Goal: Information Seeking & Learning: Learn about a topic

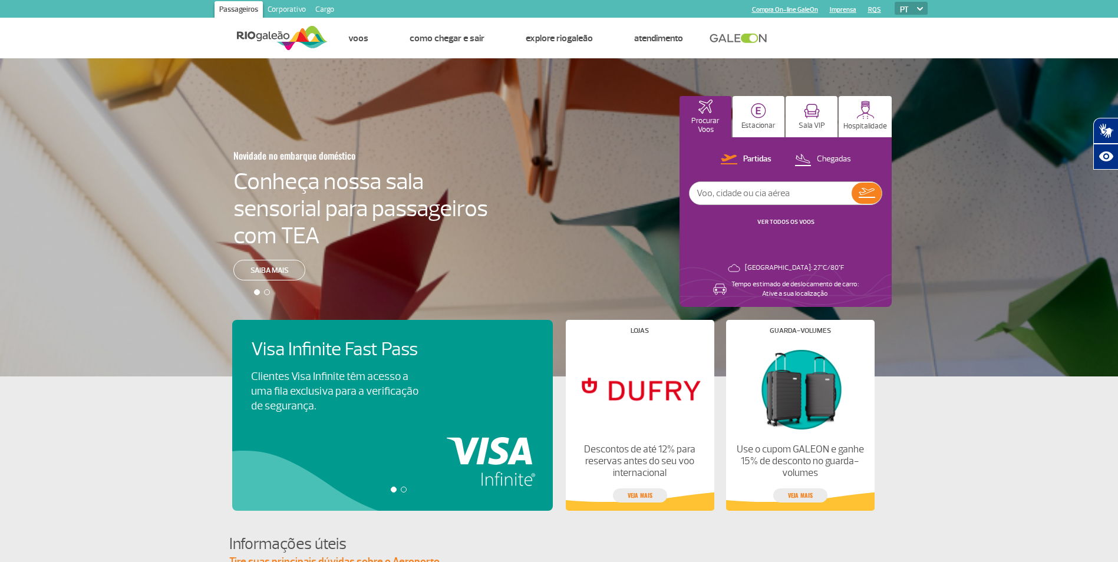
click at [542, 5] on section "Passageiros Corporativo Cargo Compra On-line GaleOn Imprensa RQS PT ENG ESP" at bounding box center [559, 9] width 754 height 18
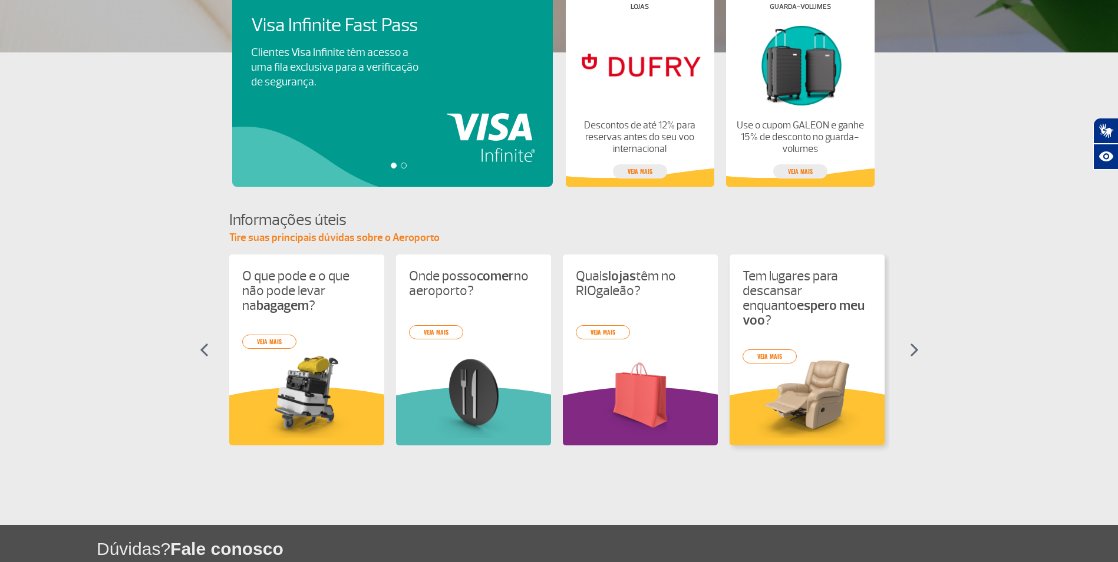
scroll to position [325, 0]
click at [915, 350] on img at bounding box center [914, 349] width 9 height 14
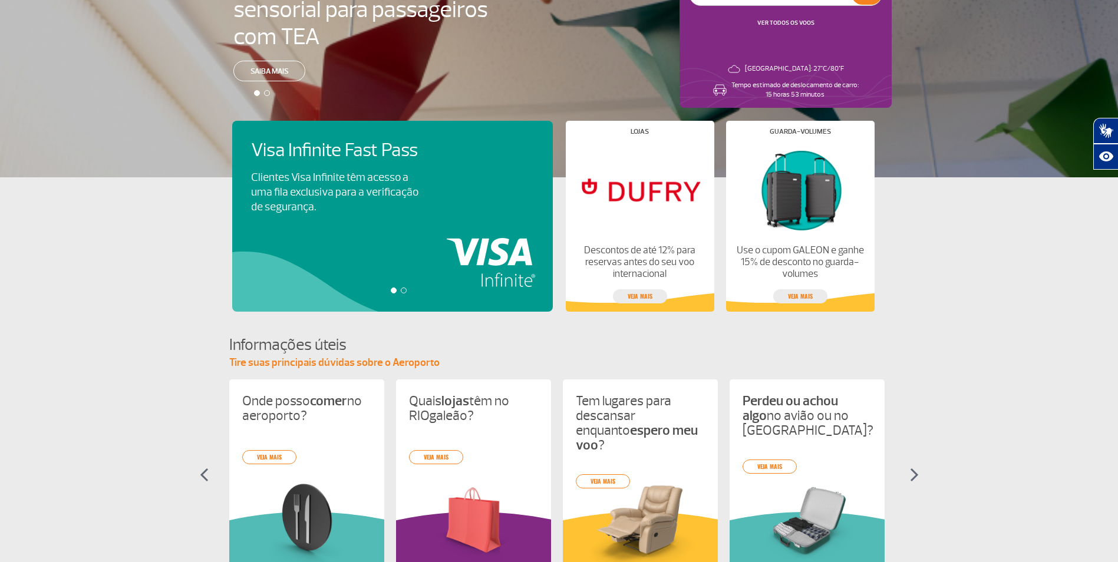
scroll to position [384, 0]
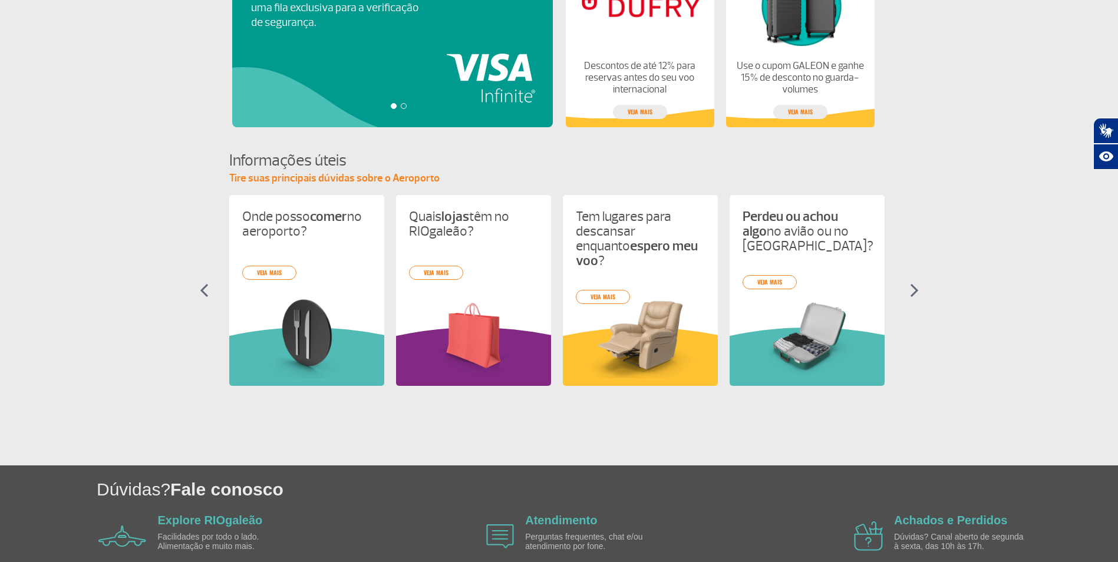
click at [916, 291] on img at bounding box center [914, 290] width 9 height 14
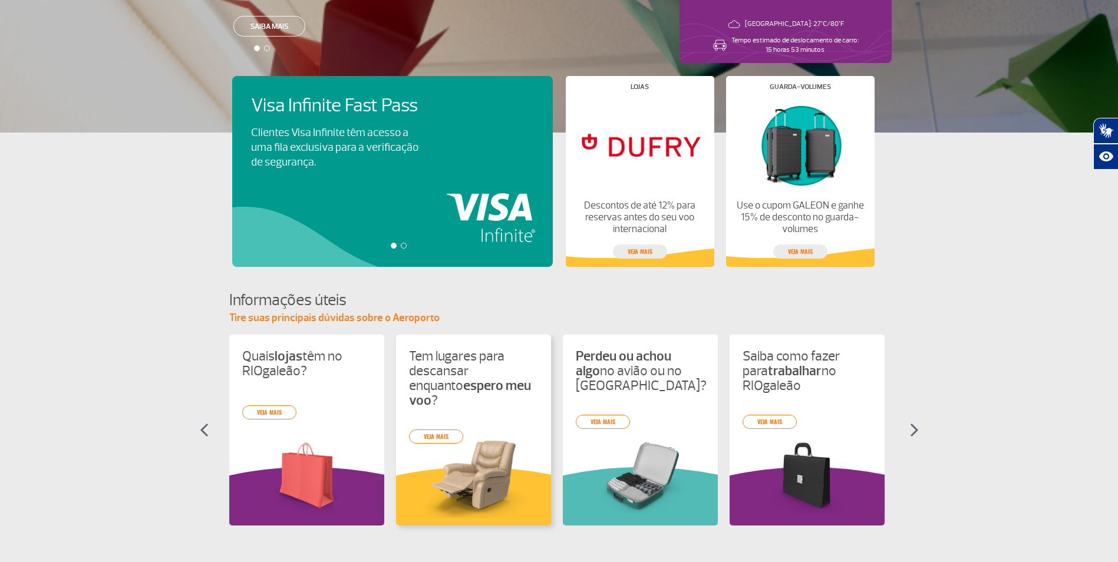
scroll to position [148, 0]
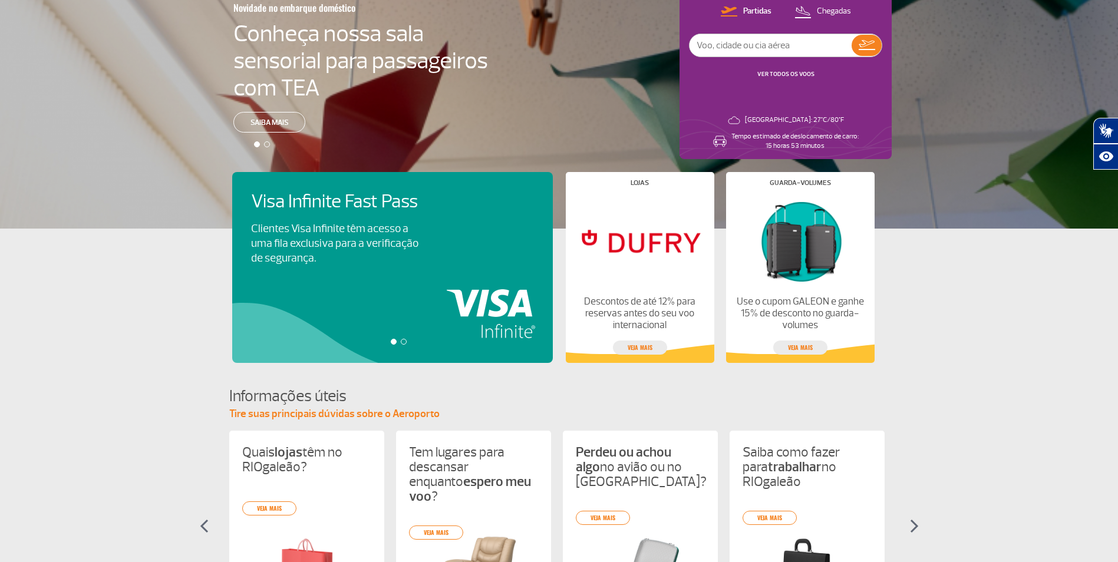
click at [404, 343] on div at bounding box center [404, 342] width 6 height 6
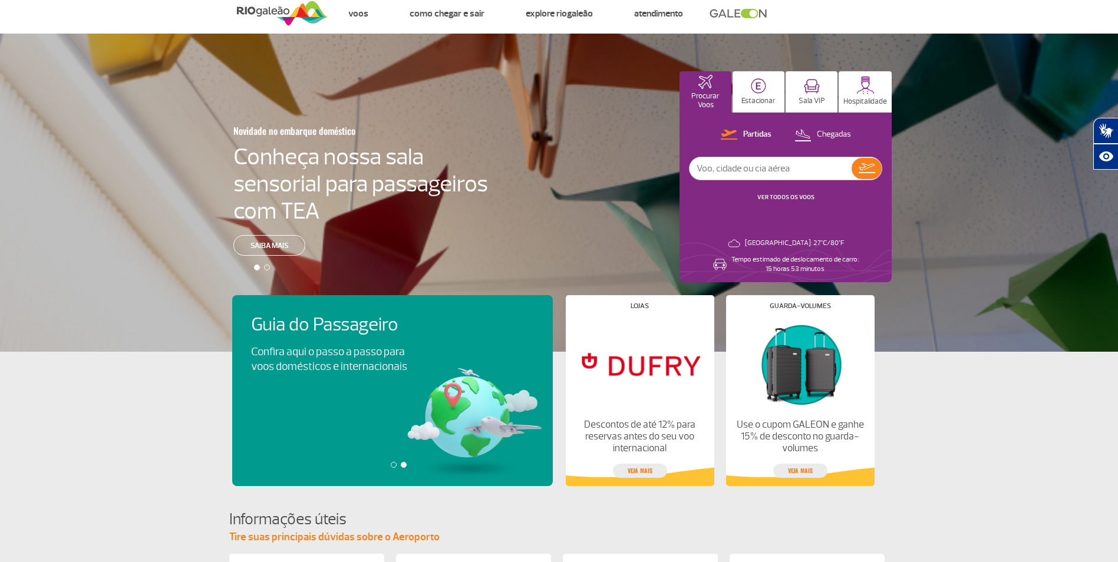
scroll to position [0, 0]
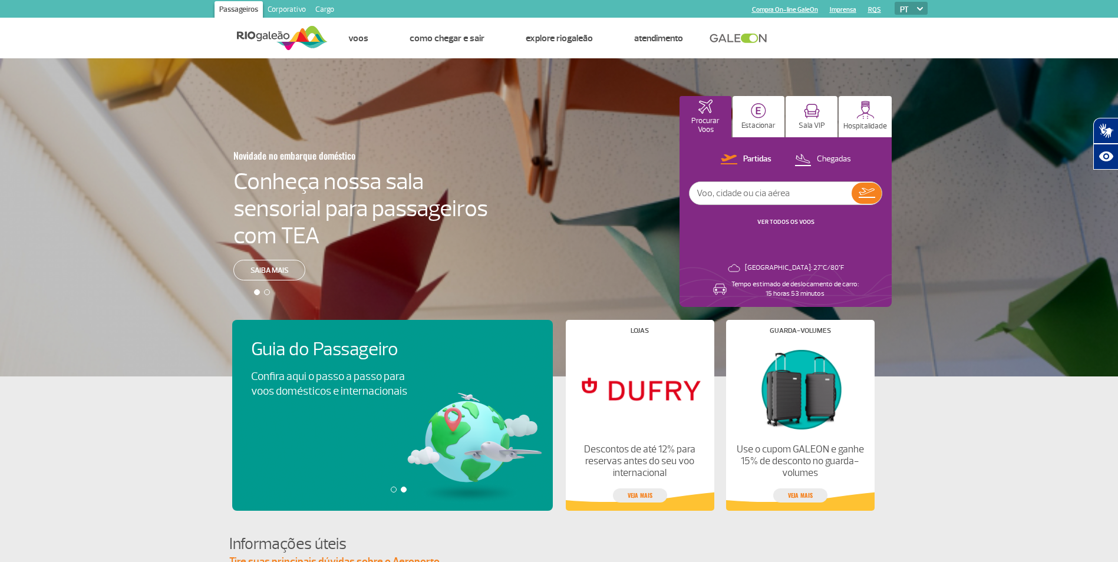
click at [392, 490] on div at bounding box center [394, 490] width 6 height 6
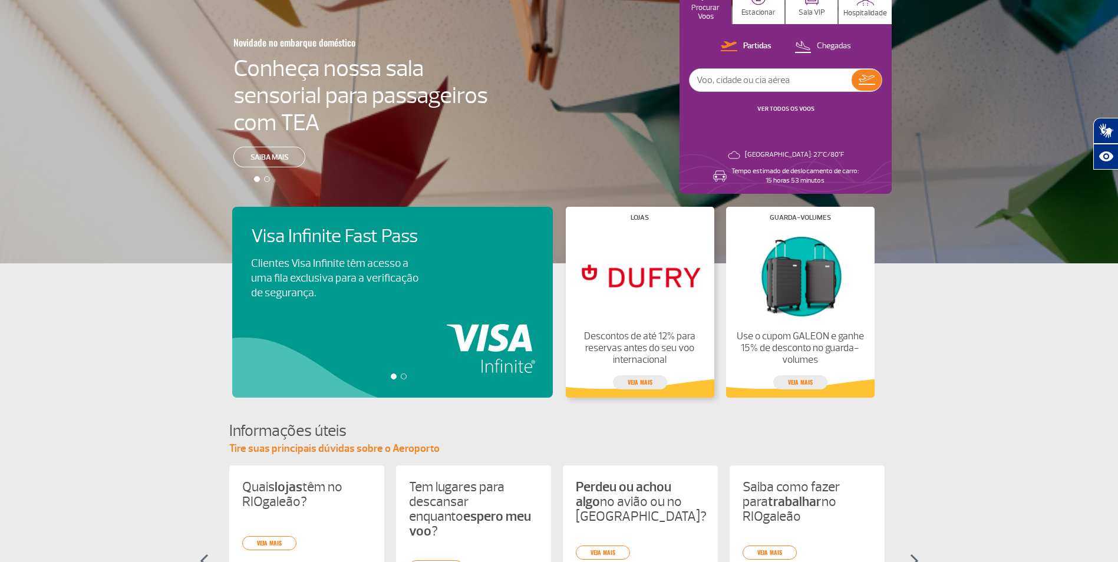
scroll to position [118, 0]
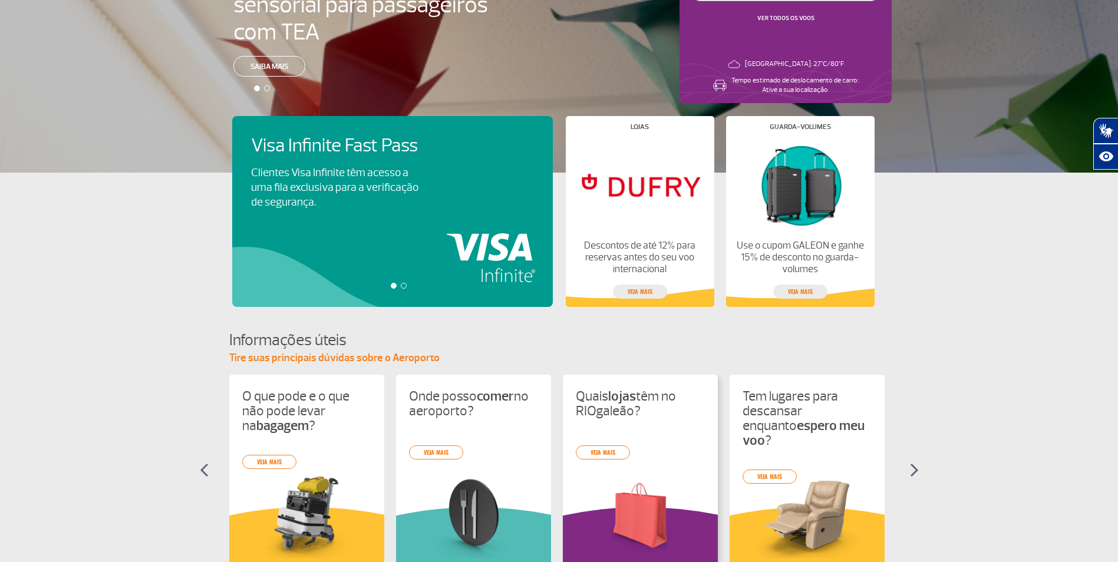
scroll to position [236, 0]
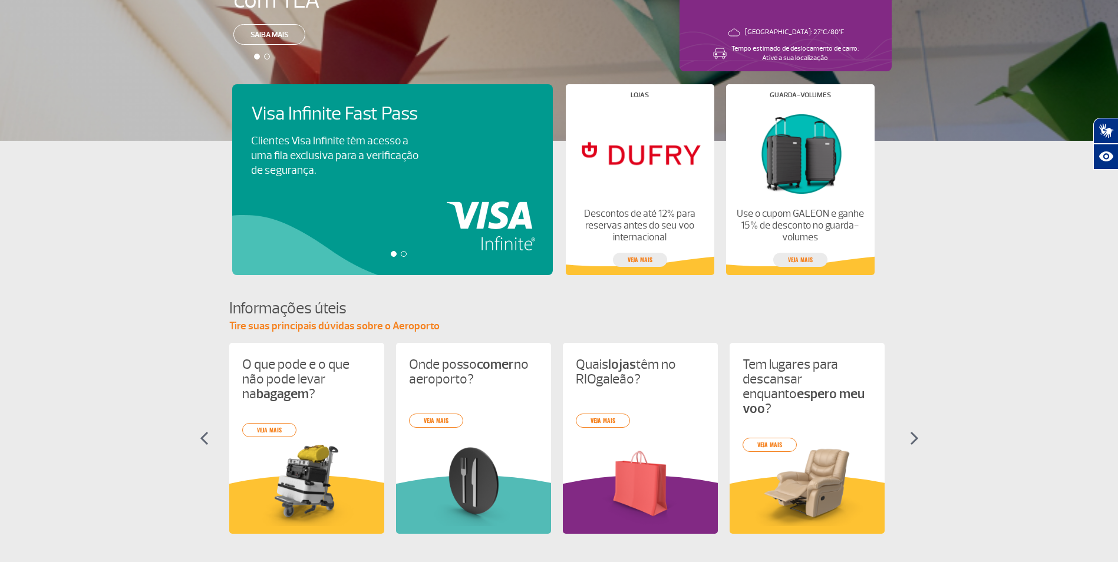
click at [0, 327] on html "Passageiros Corporativo Cargo Compra On-line GaleOn Imprensa RQS PT ENG ESP Pág…" at bounding box center [559, 45] width 1118 height 562
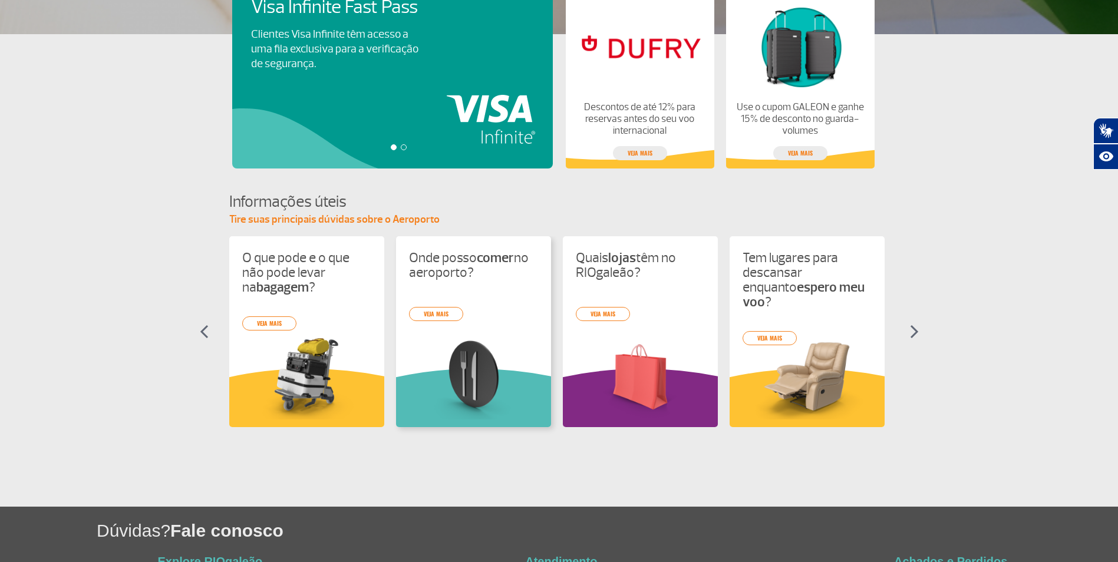
scroll to position [443, 0]
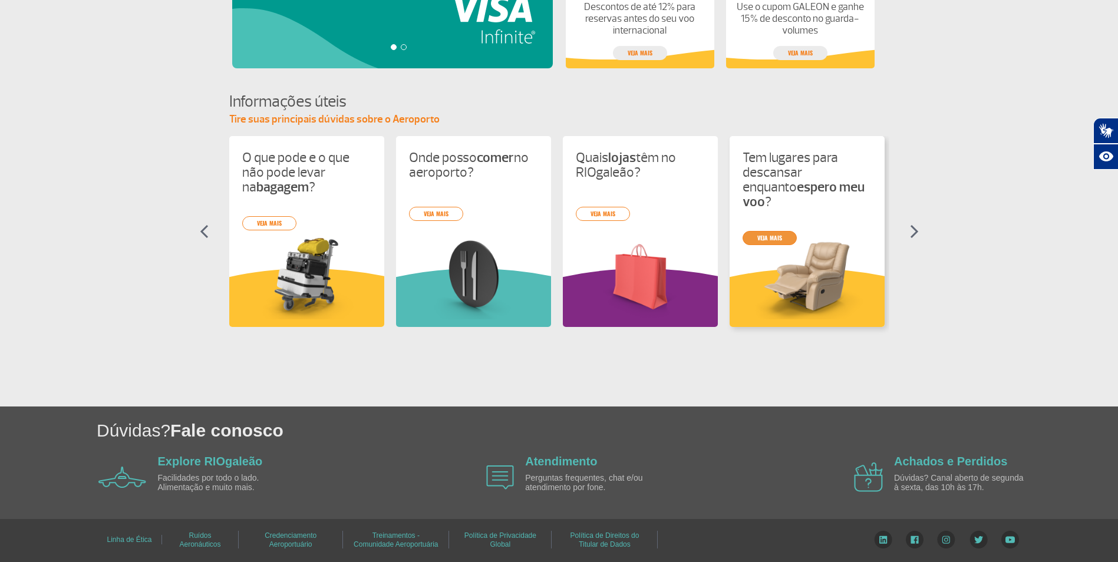
click at [771, 226] on div "O que pode e o que não pode levar na bagagem ? veja mais Onde posso comer no ae…" at bounding box center [559, 242] width 660 height 212
click at [28, 225] on section "Informações úteis Tire suas principais dúvidas sobre o Aeroporto O que pode e o…" at bounding box center [559, 220] width 1118 height 258
click at [912, 230] on img at bounding box center [914, 232] width 9 height 14
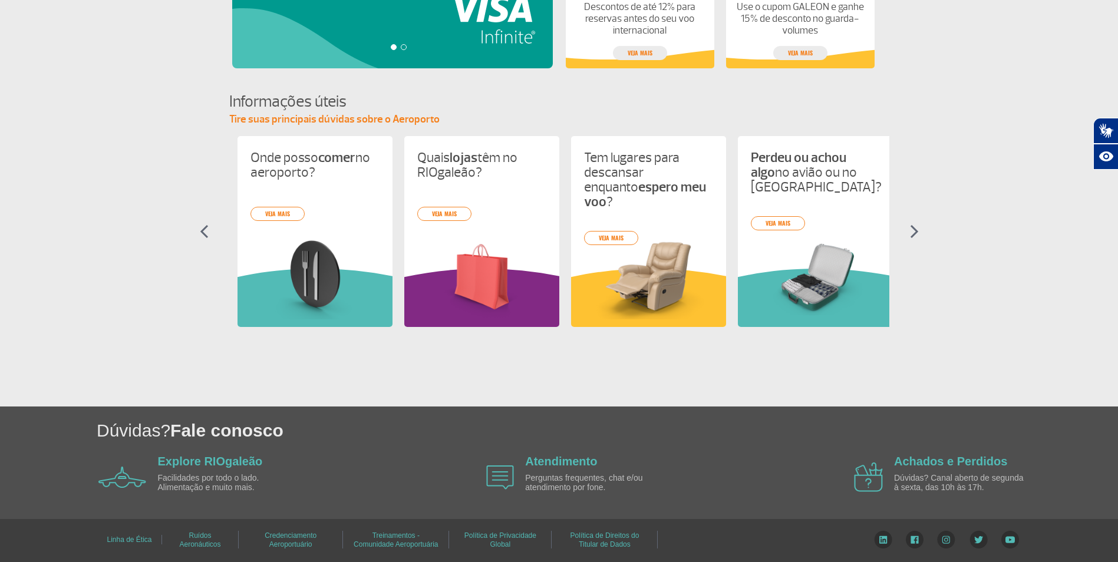
scroll to position [0, 167]
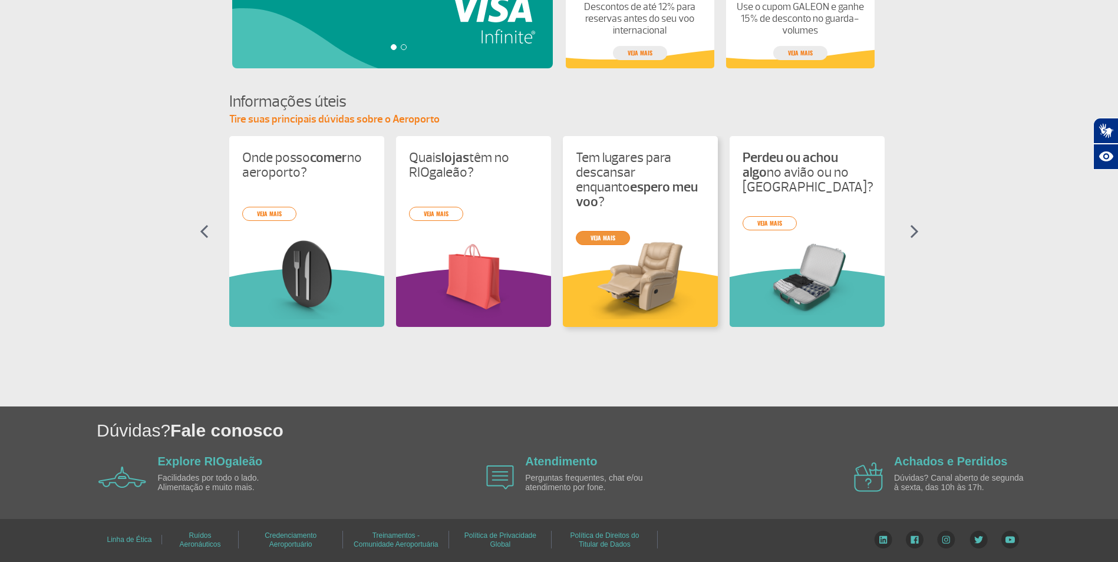
click at [598, 231] on link "veja mais" at bounding box center [603, 238] width 54 height 14
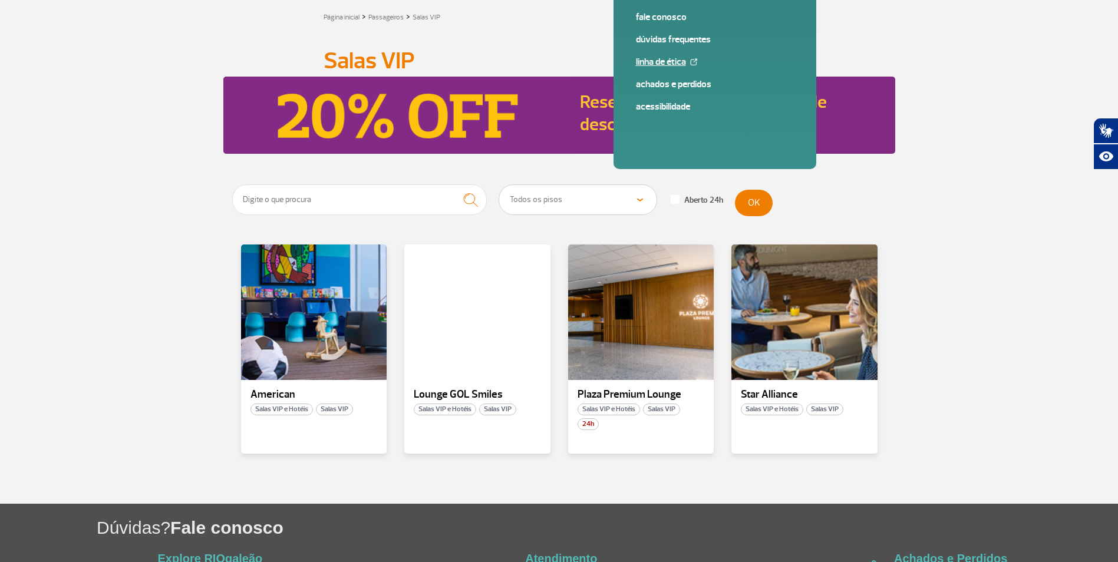
scroll to position [156, 0]
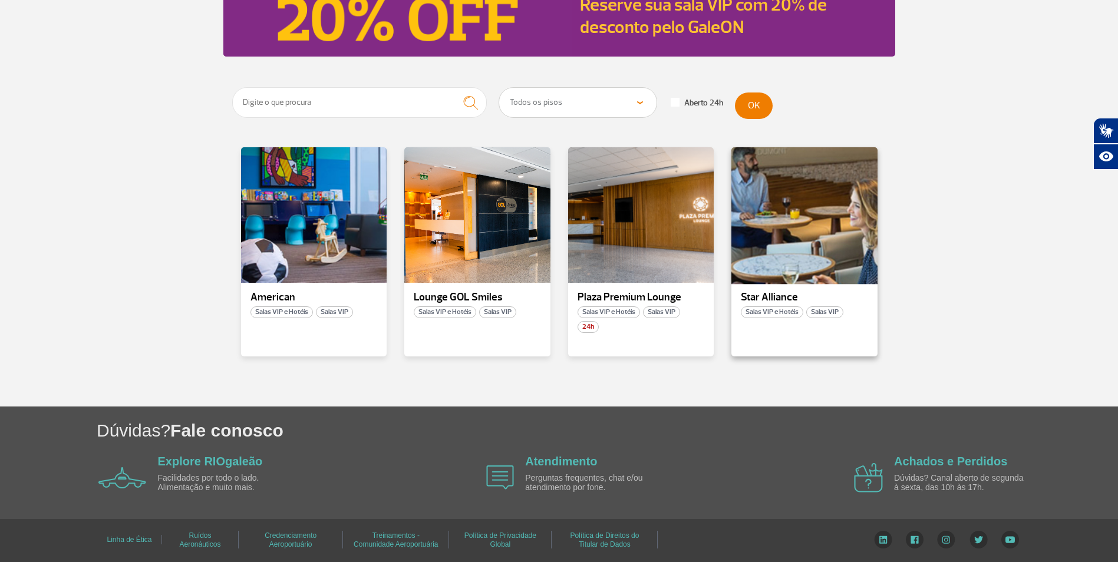
click at [816, 208] on div at bounding box center [804, 215] width 149 height 139
